Goal: Information Seeking & Learning: Learn about a topic

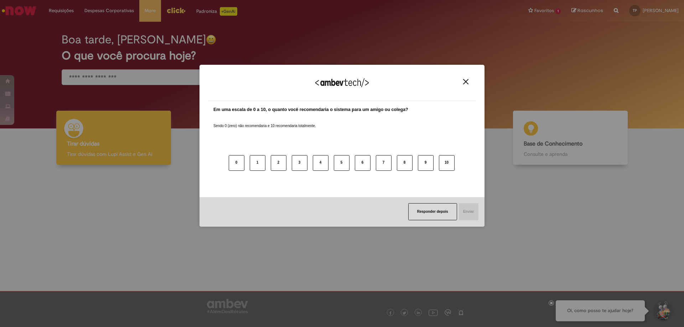
click at [466, 82] on img "Close" at bounding box center [465, 81] width 5 height 5
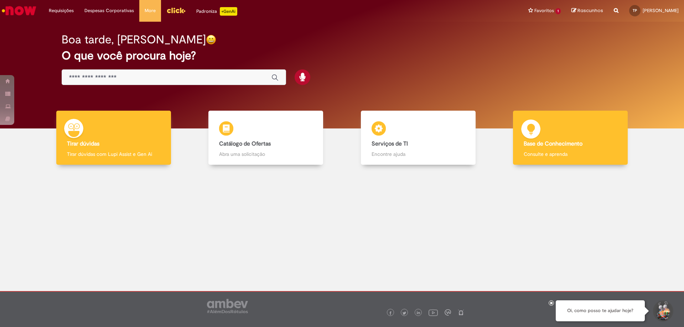
click at [581, 136] on div "Base de Conhecimento Base de Conhecimento Consulte e aprenda" at bounding box center [570, 138] width 115 height 55
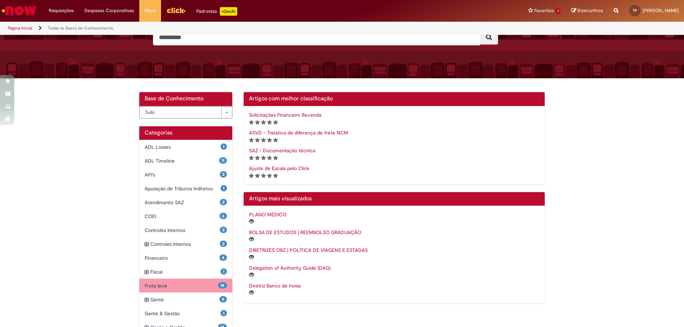
scroll to position [107, 0]
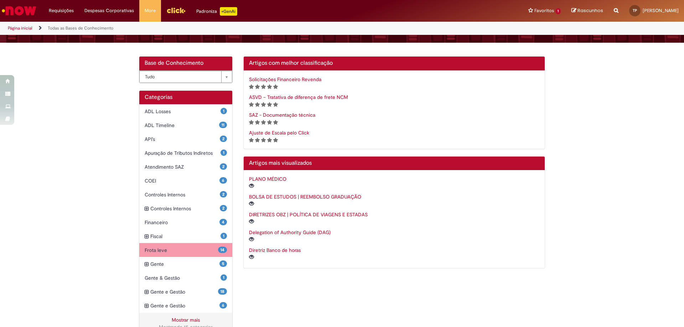
click at [166, 251] on span "Frota leve Itens" at bounding box center [181, 250] width 73 height 7
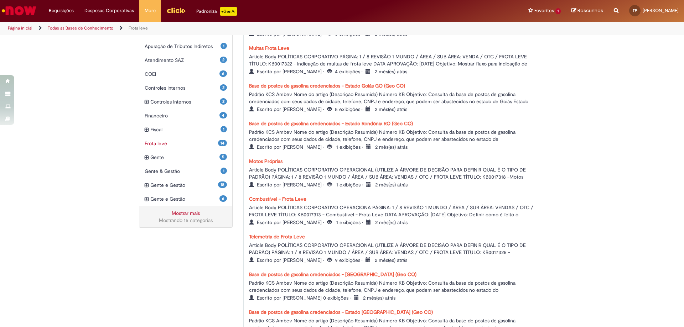
scroll to position [213, 0]
click at [181, 220] on div "Mostrando 15 categorias" at bounding box center [186, 220] width 82 height 7
click at [189, 214] on link "Mostrar mais" at bounding box center [186, 214] width 28 height 6
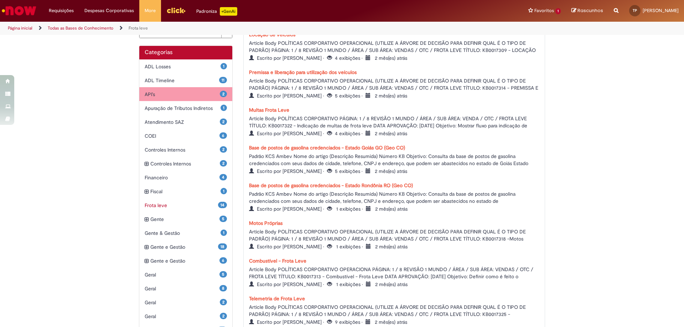
scroll to position [9, 0]
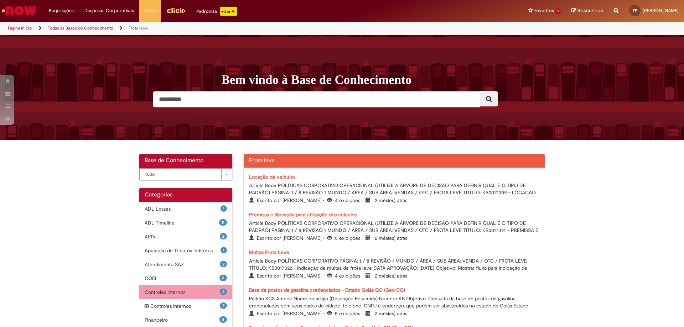
click at [197, 295] on span "Controles Internos Itens" at bounding box center [182, 292] width 75 height 7
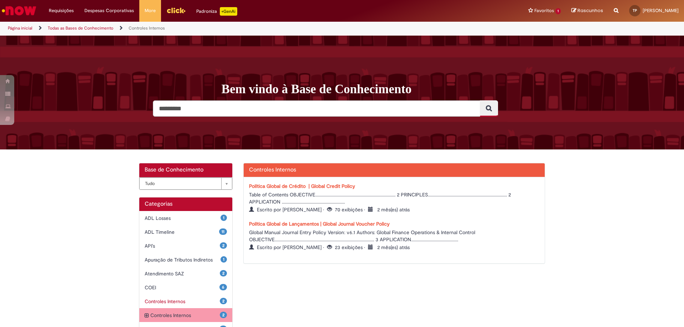
scroll to position [36, 0]
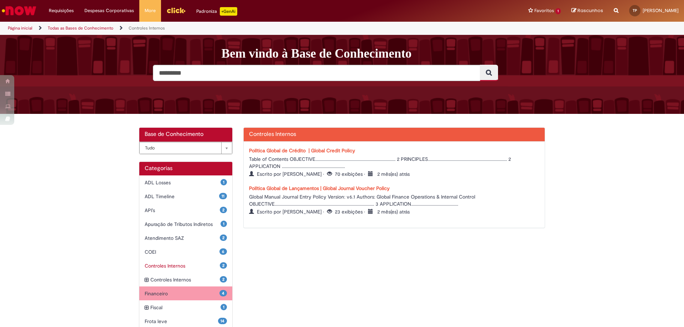
click at [188, 295] on span "Financeiro Itens" at bounding box center [182, 293] width 75 height 7
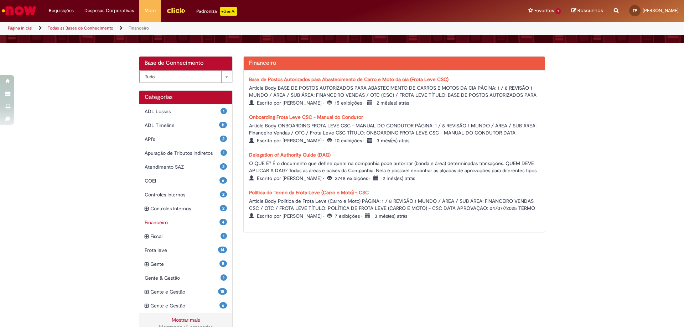
scroll to position [122, 0]
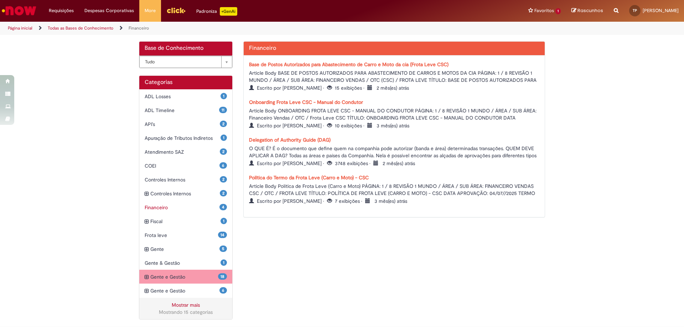
click at [173, 278] on span "Gente e Gestão Itens" at bounding box center [184, 277] width 68 height 7
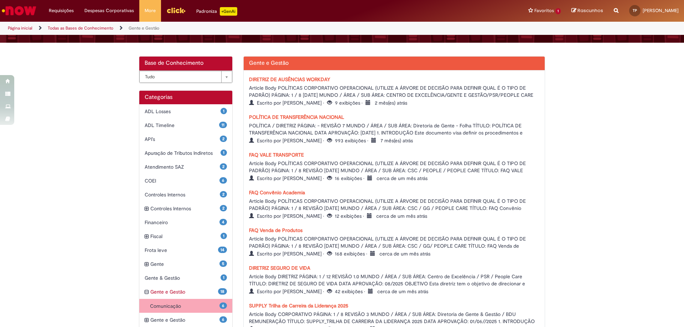
scroll to position [142, 0]
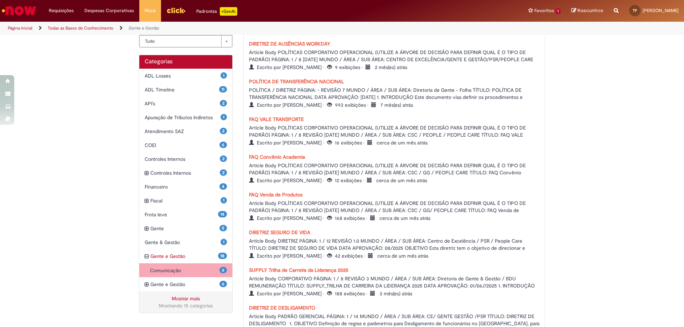
click at [284, 195] on link "FAQ Venda de Produtos" at bounding box center [275, 195] width 53 height 6
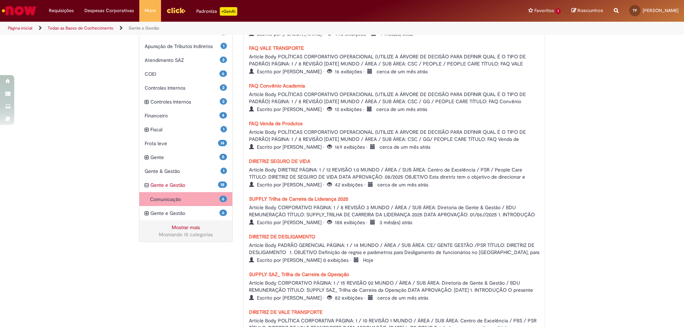
scroll to position [213, 0]
click at [172, 282] on div "**********" at bounding box center [342, 169] width 417 height 438
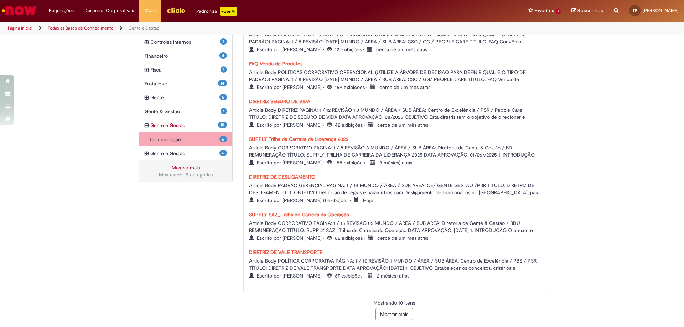
scroll to position [167, 0]
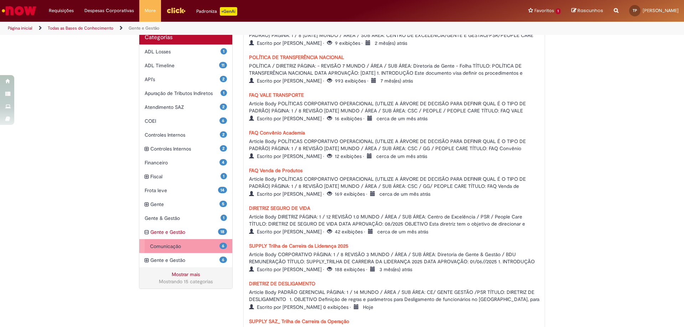
click at [179, 246] on span "Comunicação Itens" at bounding box center [184, 246] width 69 height 7
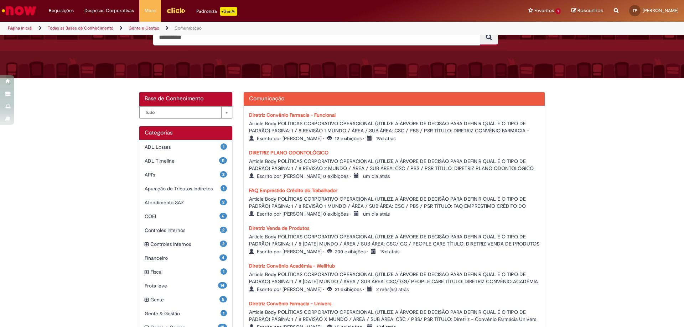
scroll to position [107, 0]
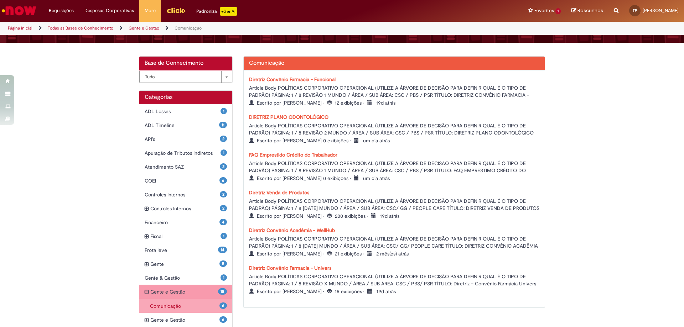
click at [161, 291] on span "Gente e Gestão Itens" at bounding box center [184, 292] width 68 height 7
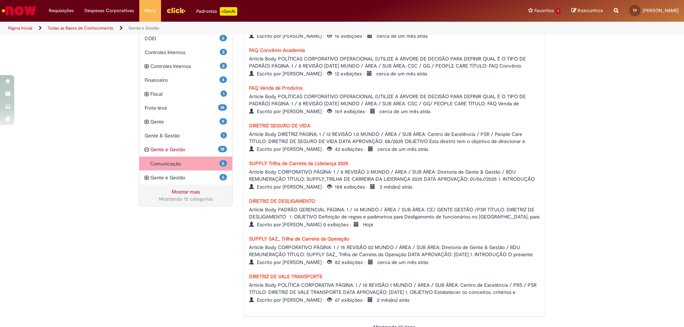
scroll to position [249, 0]
click at [305, 165] on link "SUPPLY Trilha de Carreira da Liderança 2025" at bounding box center [298, 164] width 99 height 6
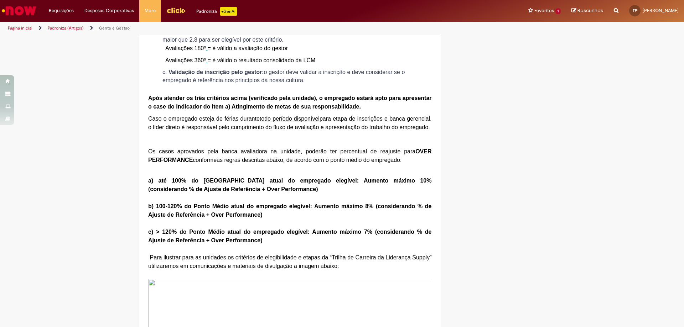
scroll to position [854, 0]
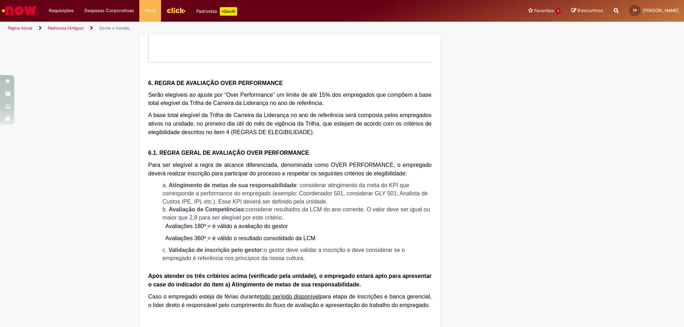
click at [70, 27] on link "Padroniza (Artigos)" at bounding box center [66, 28] width 36 height 6
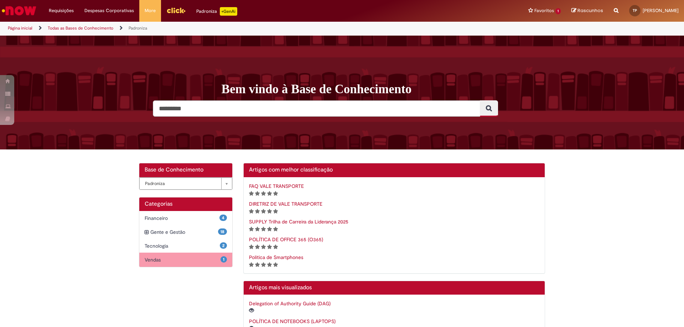
scroll to position [36, 0]
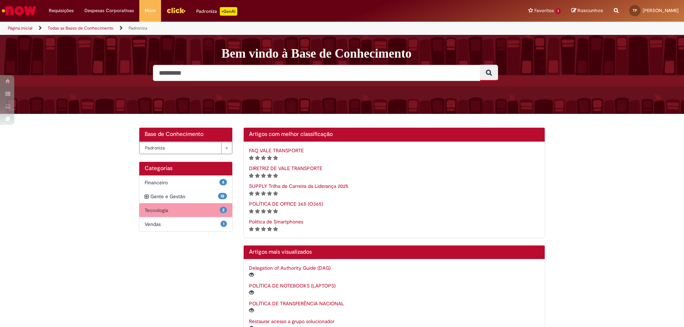
click at [211, 209] on span "Tecnologia Itens" at bounding box center [182, 210] width 75 height 7
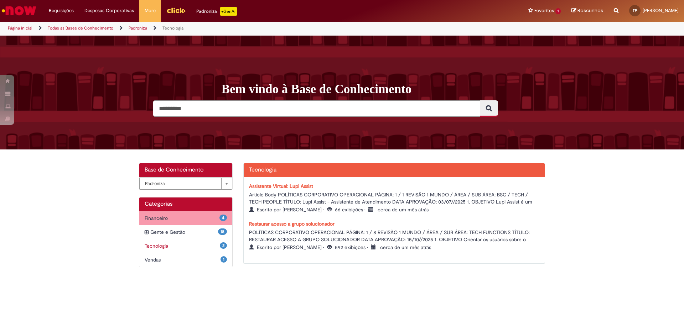
click at [199, 216] on span "Financeiro Itens" at bounding box center [182, 218] width 75 height 7
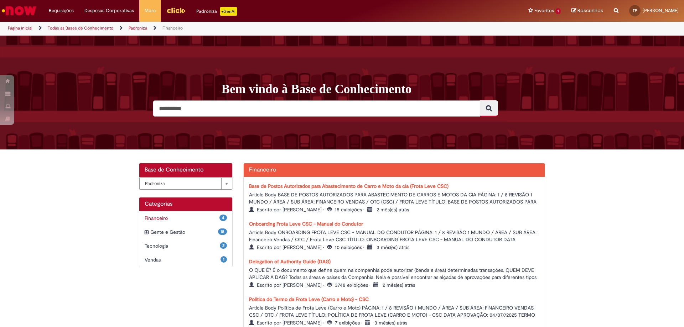
scroll to position [19, 0]
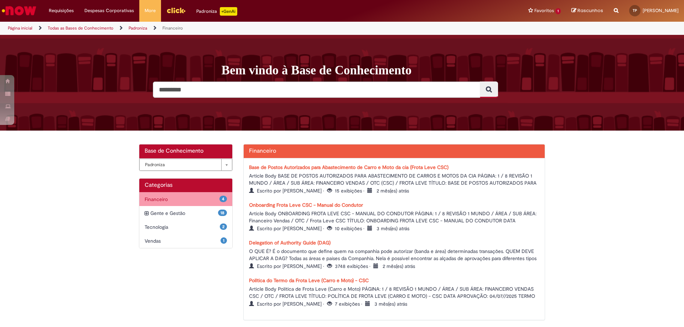
click at [186, 196] on span "Financeiro Itens" at bounding box center [182, 199] width 75 height 7
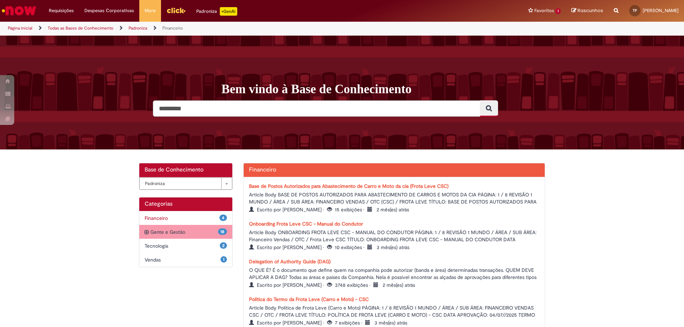
click at [171, 231] on span "Gente e Gestão Itens" at bounding box center [184, 232] width 68 height 7
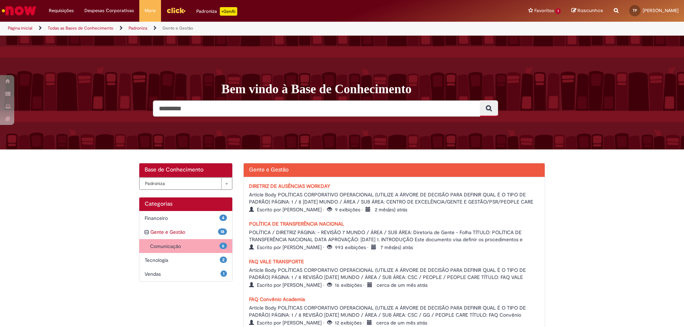
scroll to position [142, 0]
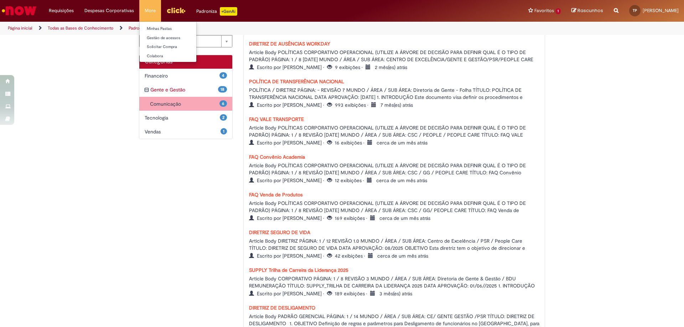
click at [149, 13] on li "More Minhas Pastas Gestão de acessos Solicitar Compra Colabora" at bounding box center [150, 10] width 22 height 21
click at [23, 28] on link "Página inicial" at bounding box center [20, 28] width 25 height 6
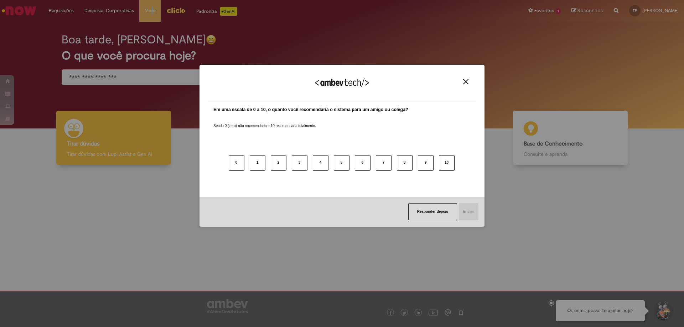
click at [468, 79] on button "Close" at bounding box center [466, 82] width 10 height 6
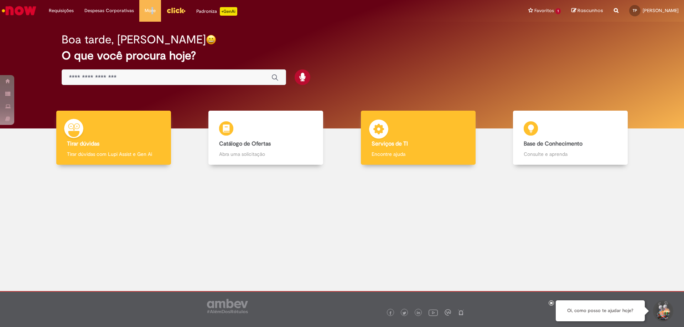
click at [406, 148] on div "Serviços de TI Serviços de TI Encontre ajuda" at bounding box center [418, 138] width 115 height 55
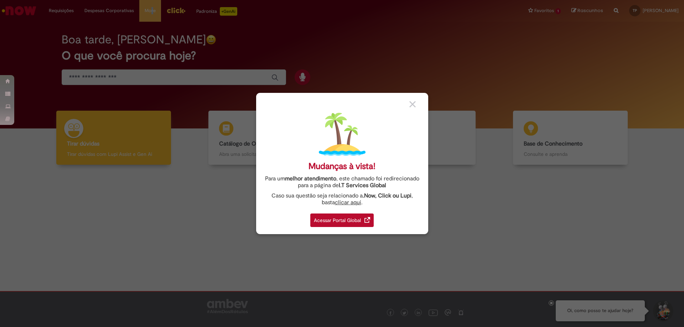
click at [413, 103] on img at bounding box center [412, 104] width 6 height 6
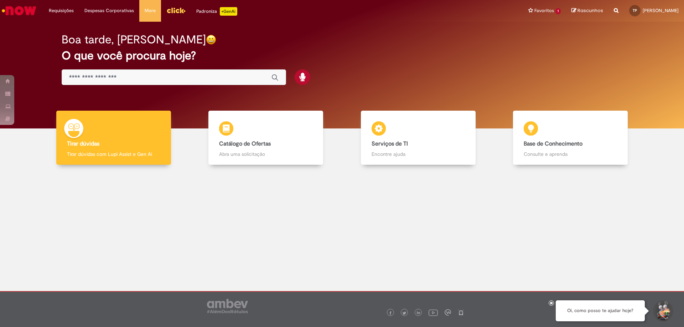
click at [173, 223] on div at bounding box center [341, 225] width 673 height 111
drag, startPoint x: 353, startPoint y: 216, endPoint x: 356, endPoint y: 209, distance: 7.7
click at [355, 216] on div at bounding box center [341, 225] width 673 height 111
click at [538, 14] on li "Favoritos 1 Exibir todos os Favoritos Solicitações" at bounding box center [544, 10] width 43 height 21
click at [538, 11] on li "Favoritos 1 Exibir todos os Favoritos Solicitações" at bounding box center [544, 10] width 43 height 21
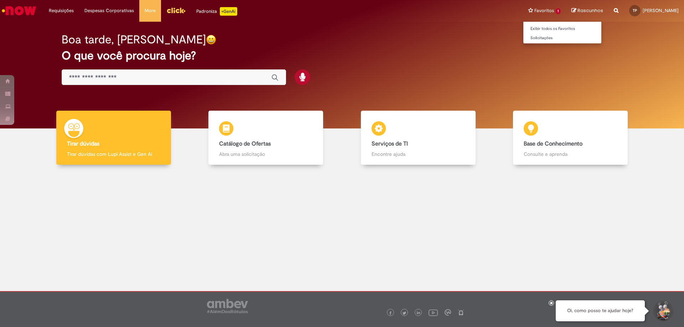
click at [548, 13] on li "Favoritos 1 Exibir todos os Favoritos Solicitações" at bounding box center [544, 10] width 43 height 21
click at [548, 12] on li "Favoritos 1 Exibir todos os Favoritos Solicitações" at bounding box center [544, 10] width 43 height 21
click at [535, 10] on li "Favoritos 1 Exibir todos os Favoritos Solicitações" at bounding box center [544, 10] width 43 height 21
click at [532, 30] on link "Exibir todos os Favoritos" at bounding box center [562, 29] width 78 height 8
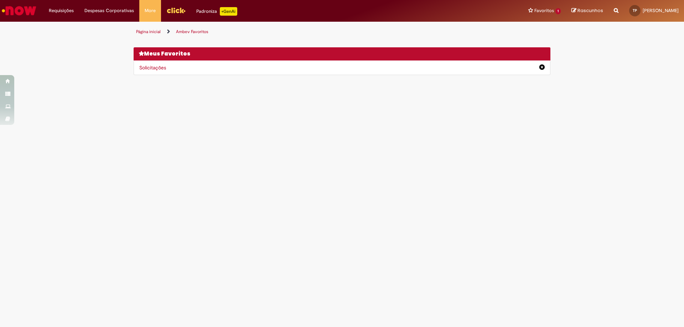
click at [336, 69] on div "Solicitações" at bounding box center [342, 68] width 417 height 15
click at [543, 66] on icon at bounding box center [541, 67] width 5 height 6
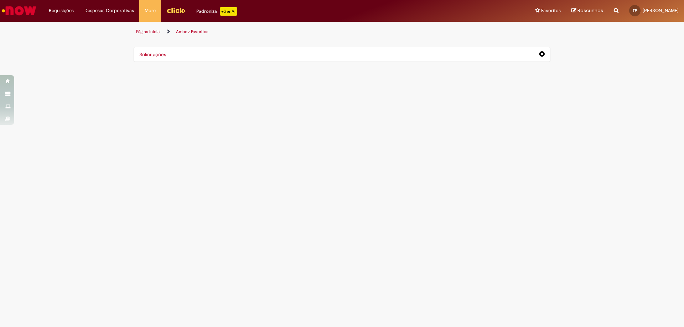
click at [577, 10] on span "Rascunhos" at bounding box center [590, 10] width 26 height 7
drag, startPoint x: 454, startPoint y: 210, endPoint x: 394, endPoint y: 232, distance: 63.9
click at [441, 210] on main "Ambev Favoritos Página inicial Ambev Favoritos Você não tem nenhum favoritos De…" at bounding box center [342, 175] width 684 height 306
